Goal: Task Accomplishment & Management: Manage account settings

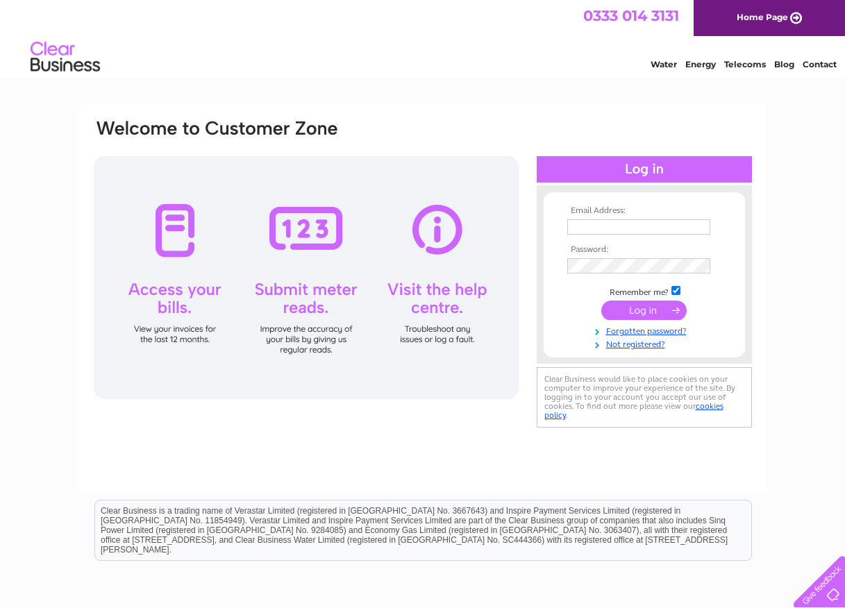
type input "martin.haylock@btconnect.com"
click at [628, 305] on input "submit" at bounding box center [643, 310] width 85 height 19
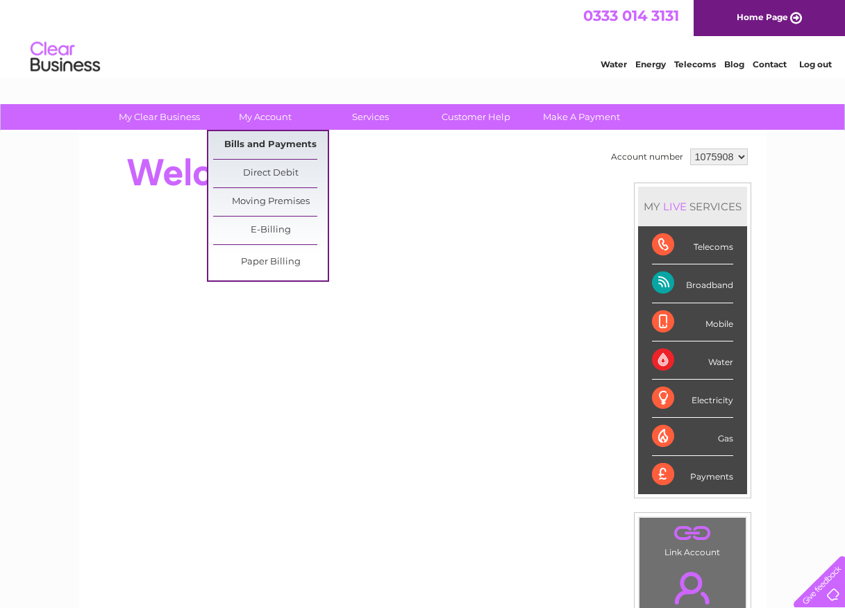
click at [257, 142] on link "Bills and Payments" at bounding box center [270, 145] width 115 height 28
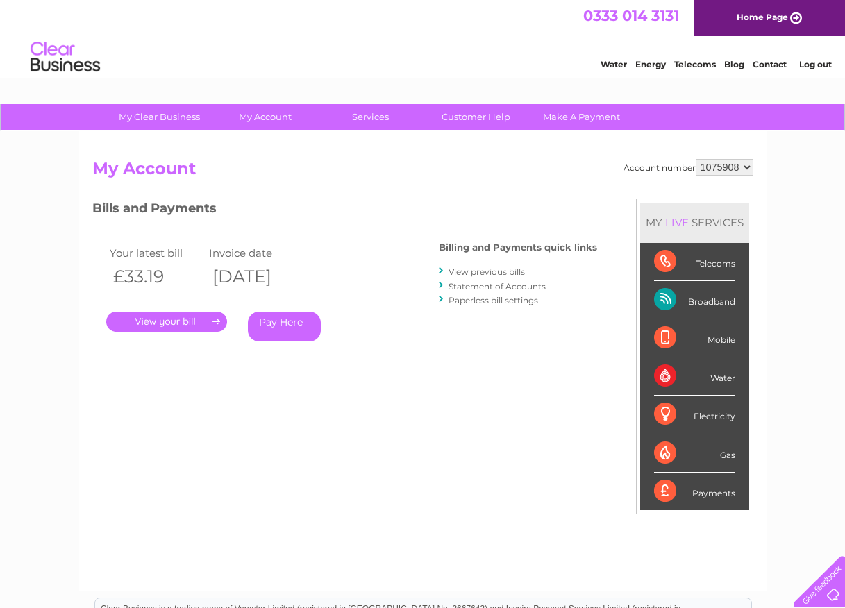
click at [169, 320] on link "." at bounding box center [166, 322] width 121 height 20
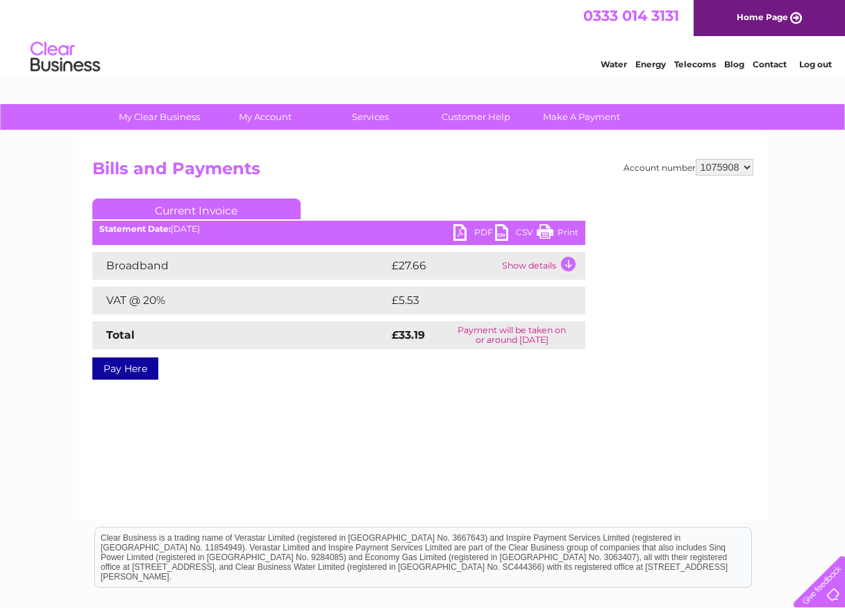
click at [566, 229] on link "Print" at bounding box center [558, 234] width 42 height 20
click at [746, 167] on select "1075908 1075932" at bounding box center [725, 167] width 58 height 17
select select "1075932"
click at [696, 159] on select "1075908 1075932" at bounding box center [725, 167] width 58 height 17
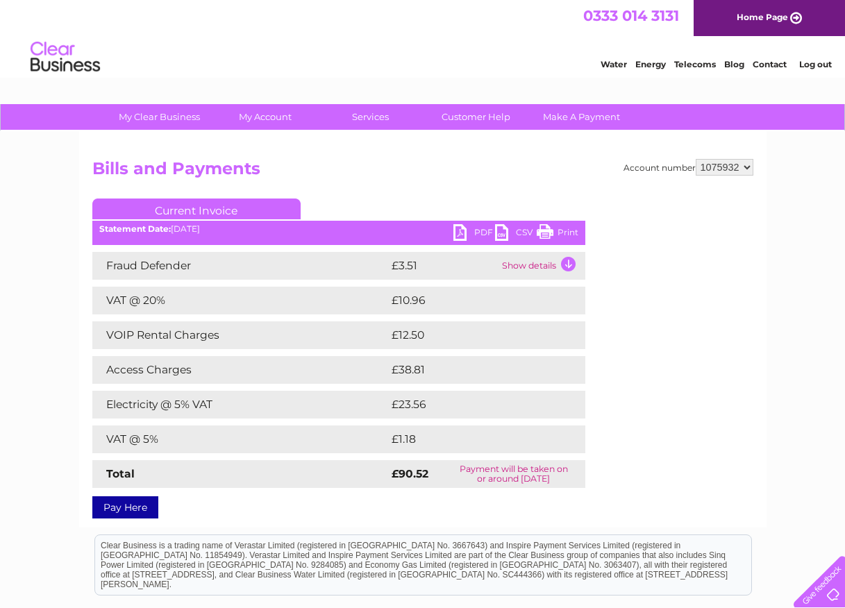
click at [564, 232] on link "Print" at bounding box center [558, 234] width 42 height 20
click at [746, 166] on select "1075908 1075932" at bounding box center [725, 167] width 58 height 17
select select "1075908"
click at [696, 159] on select "1075908 1075932" at bounding box center [725, 167] width 58 height 17
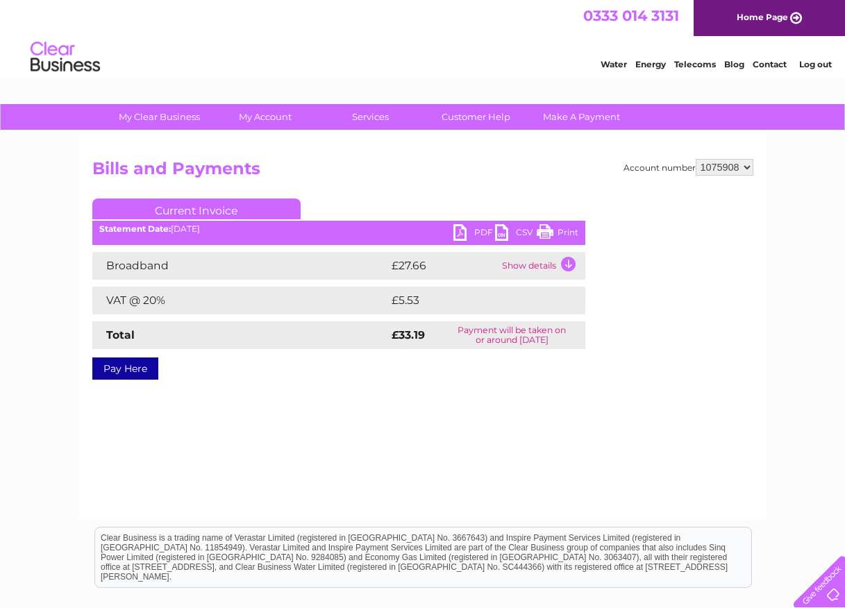
drag, startPoint x: 564, startPoint y: 230, endPoint x: 771, endPoint y: 385, distance: 259.0
click at [564, 231] on link "Print" at bounding box center [558, 234] width 42 height 20
click at [817, 64] on link "Log out" at bounding box center [815, 64] width 33 height 10
